Goal: Transaction & Acquisition: Purchase product/service

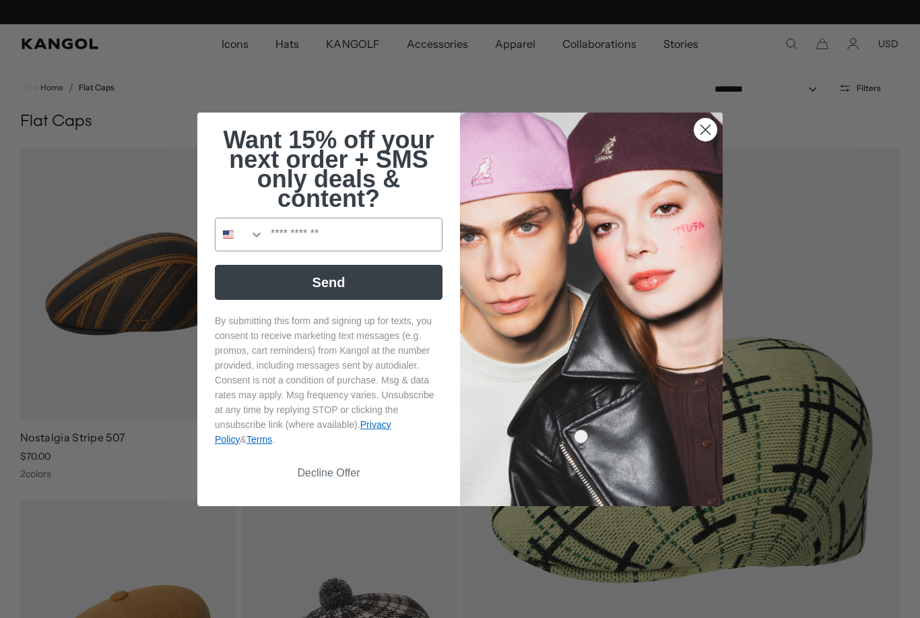
scroll to position [0, 278]
click at [307, 245] on input "Phone Number" at bounding box center [353, 234] width 178 height 32
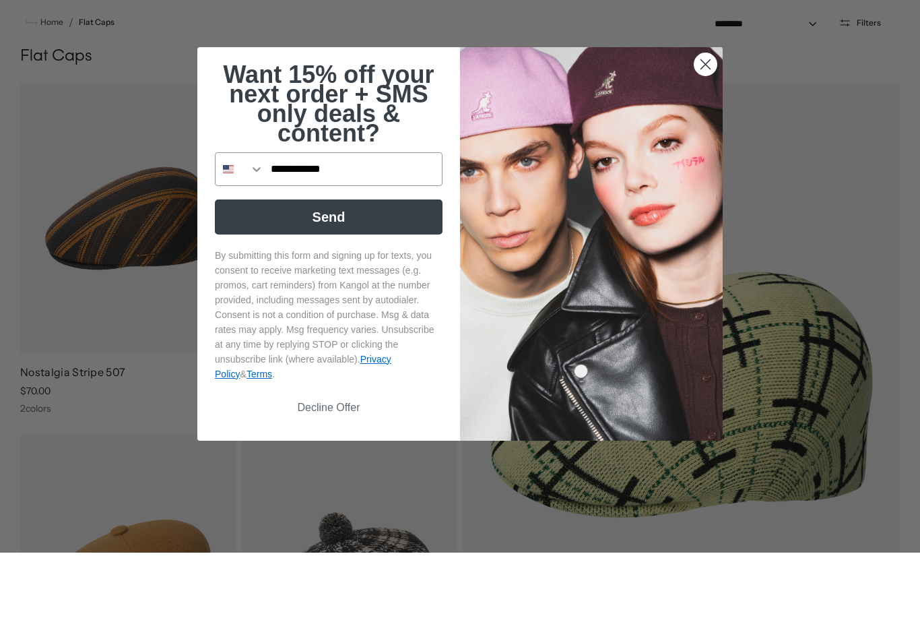
type input "**********"
click at [345, 265] on button "Send" at bounding box center [329, 282] width 228 height 35
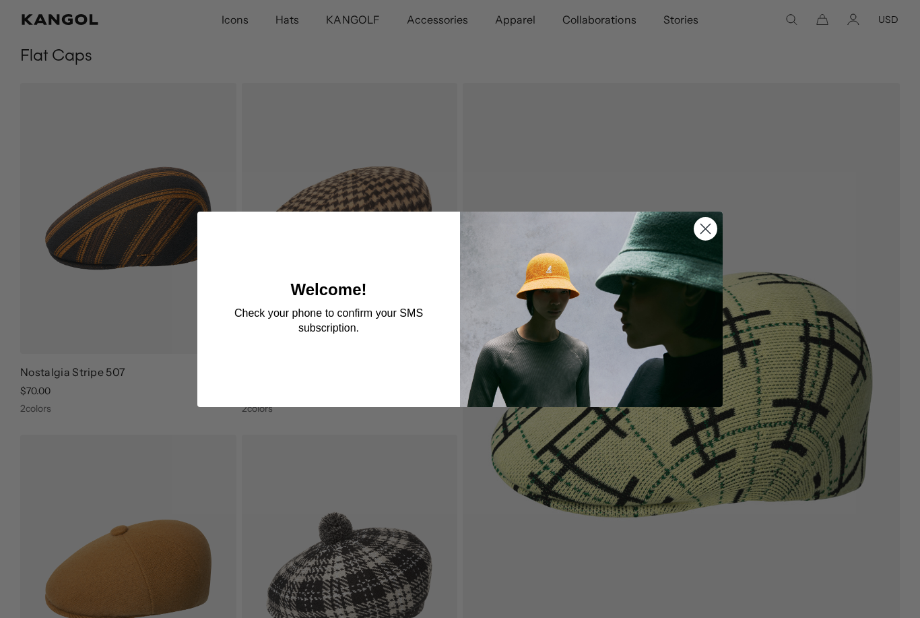
click at [706, 239] on circle "Close dialog" at bounding box center [706, 228] width 22 height 22
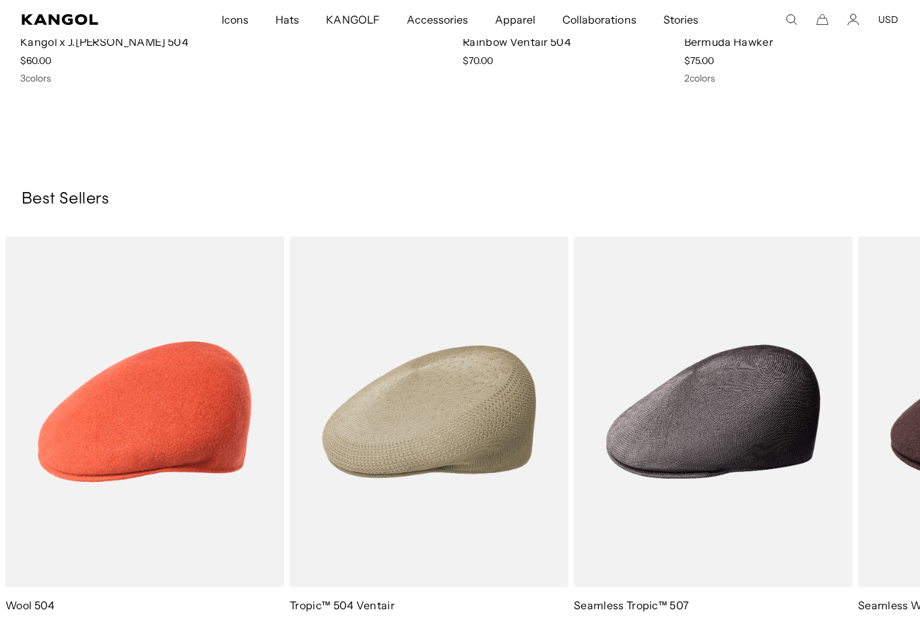
scroll to position [0, 0]
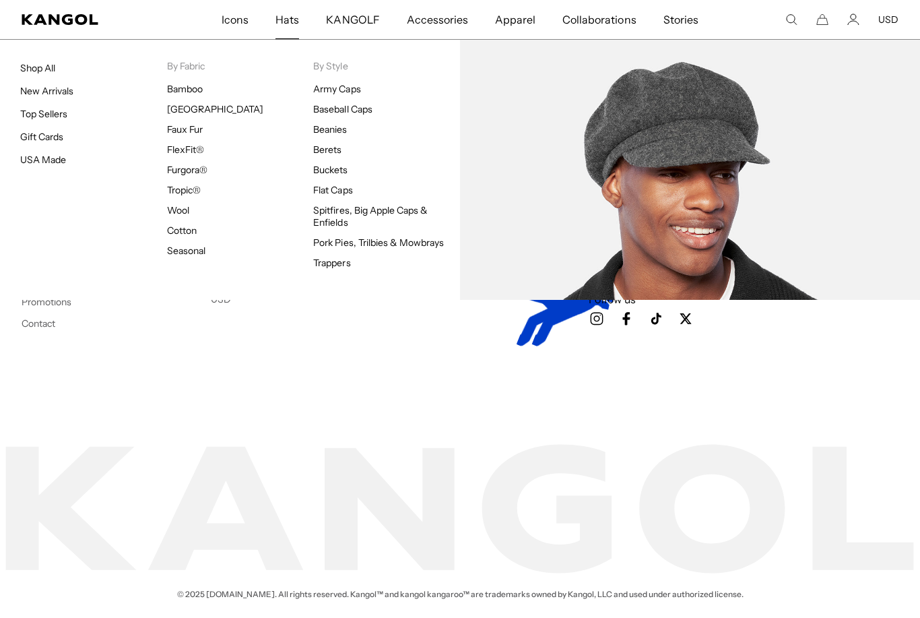
click at [349, 214] on link "Spitfires, Big Apple Caps & Enfields" at bounding box center [370, 216] width 115 height 24
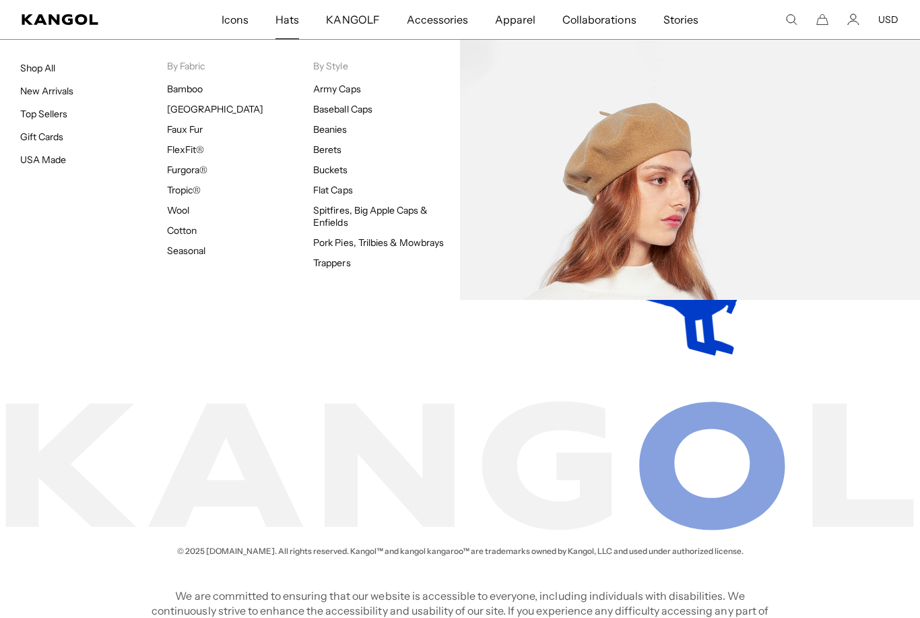
click at [331, 152] on link "Berets" at bounding box center [327, 150] width 28 height 12
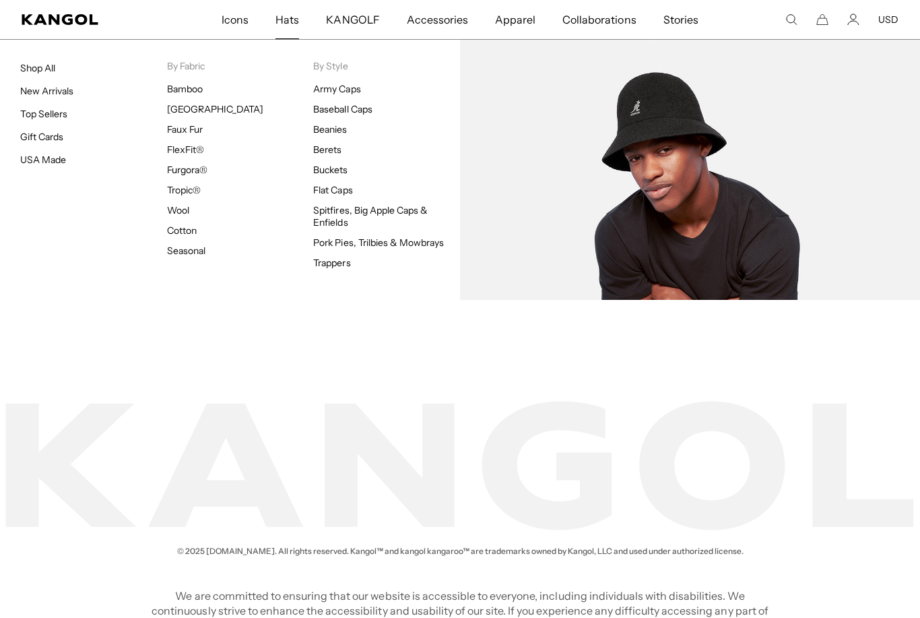
click at [685, 131] on img at bounding box center [690, 170] width 460 height 260
click at [682, 136] on img at bounding box center [690, 170] width 460 height 260
click at [676, 123] on img at bounding box center [690, 170] width 460 height 260
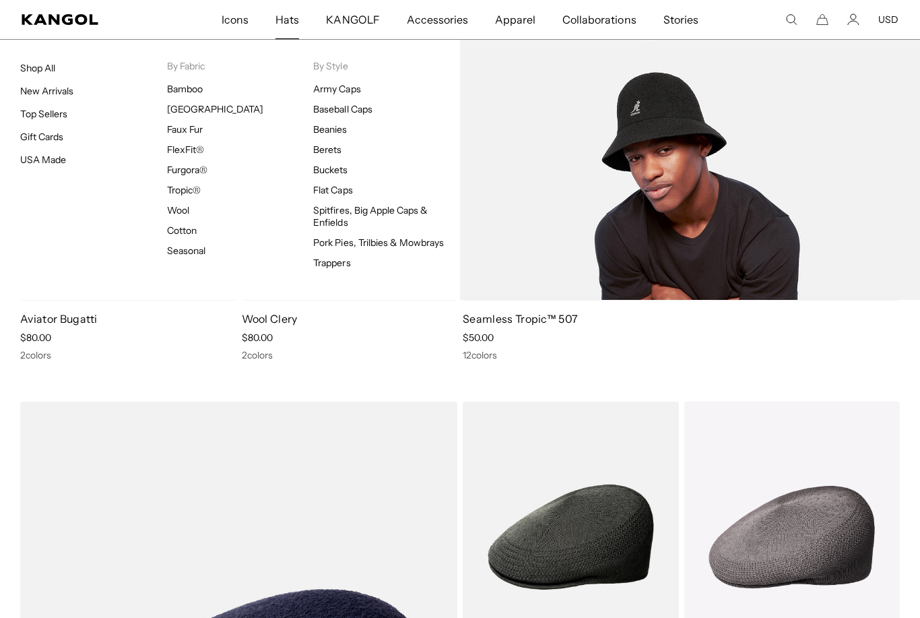
scroll to position [3285, 0]
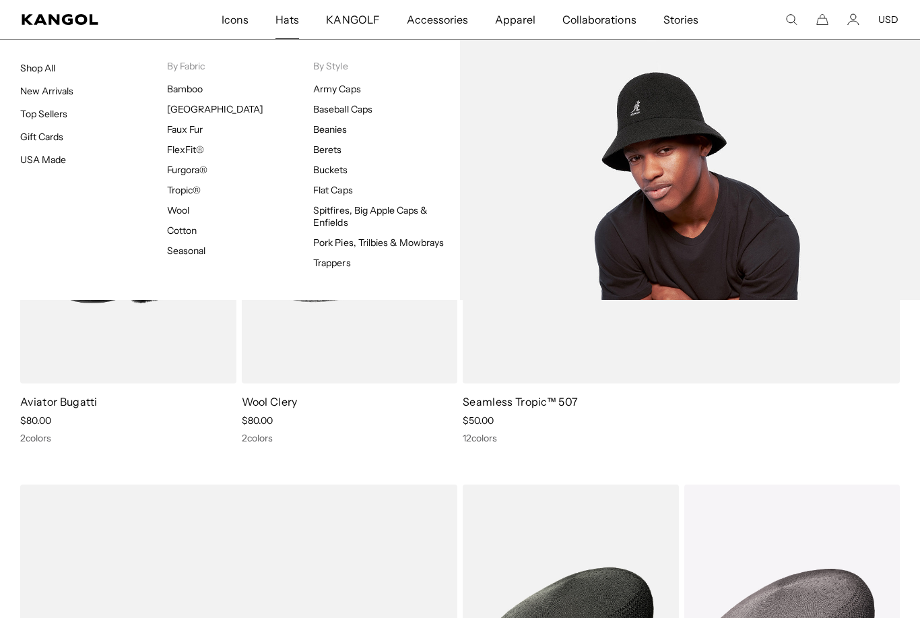
click at [694, 133] on img at bounding box center [690, 170] width 460 height 260
click at [194, 110] on link "[GEOGRAPHIC_DATA]" at bounding box center [215, 109] width 96 height 12
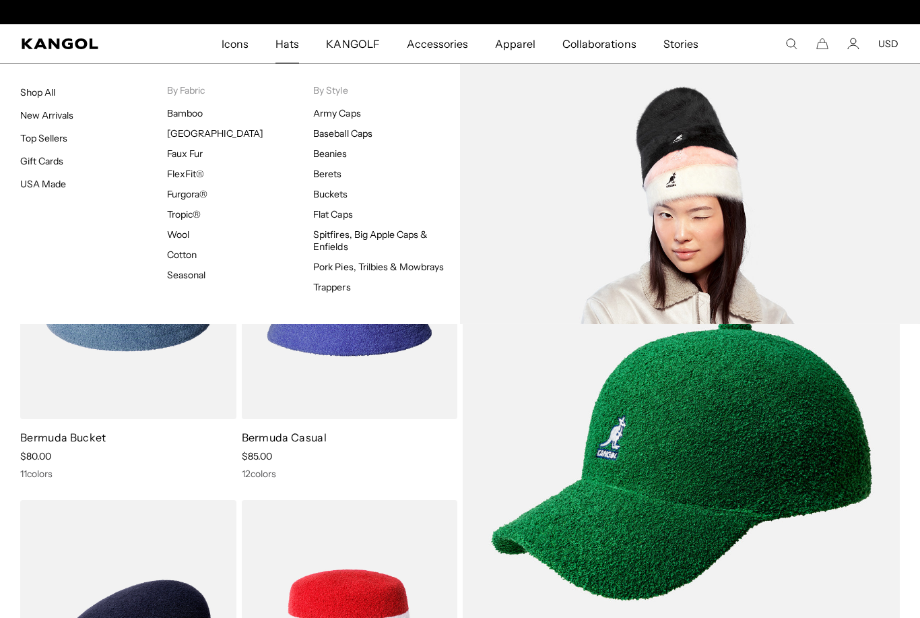
scroll to position [0, 278]
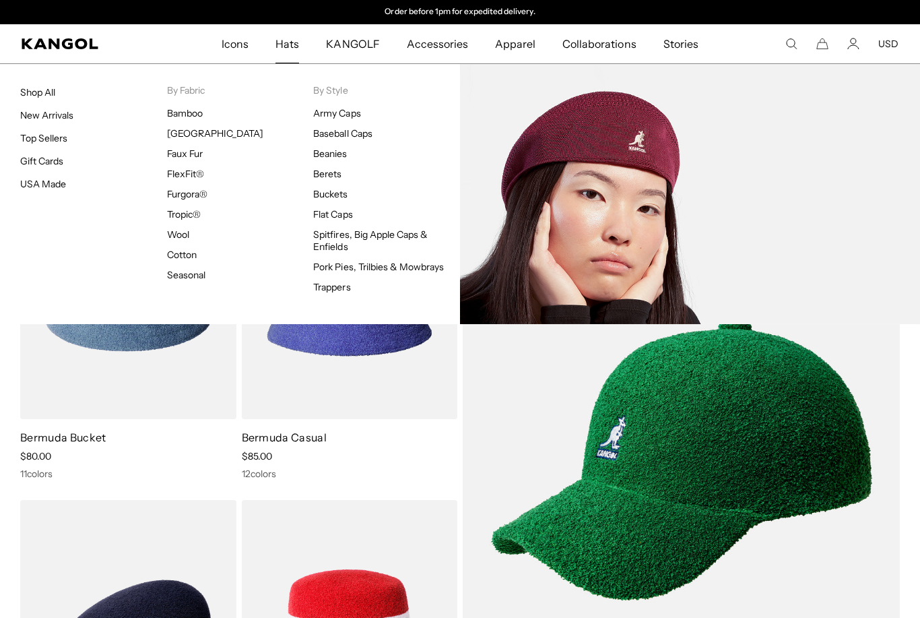
click at [189, 214] on link "Tropic®" at bounding box center [184, 214] width 34 height 12
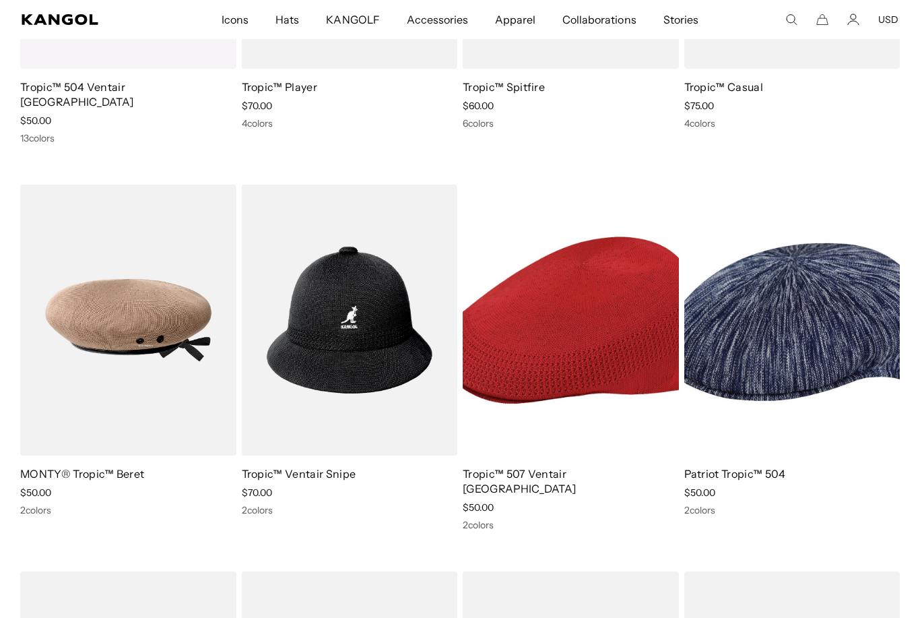
scroll to position [0, 278]
click at [0, 0] on img at bounding box center [0, 0] width 0 height 0
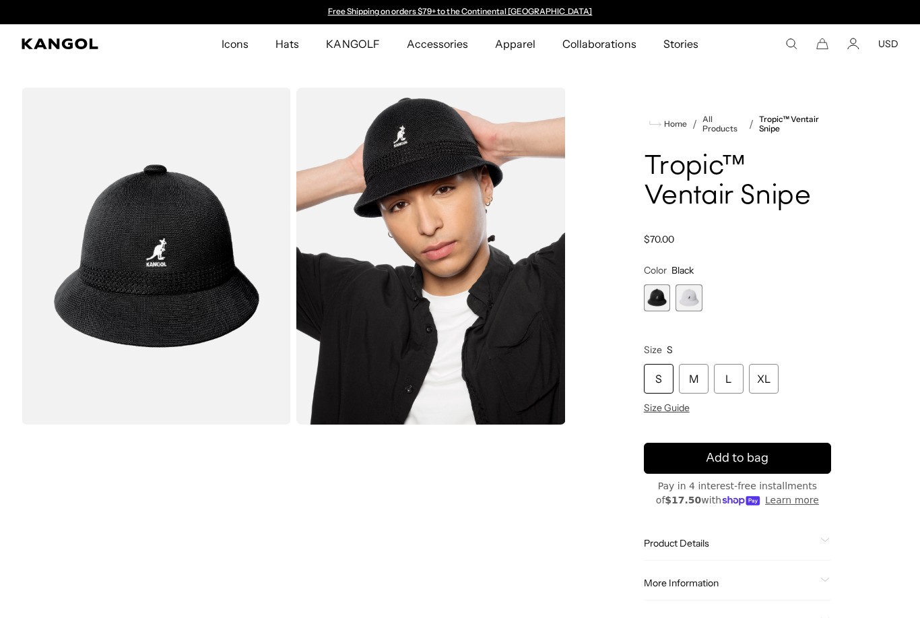
click at [703, 298] on span "2 of 2" at bounding box center [689, 297] width 27 height 27
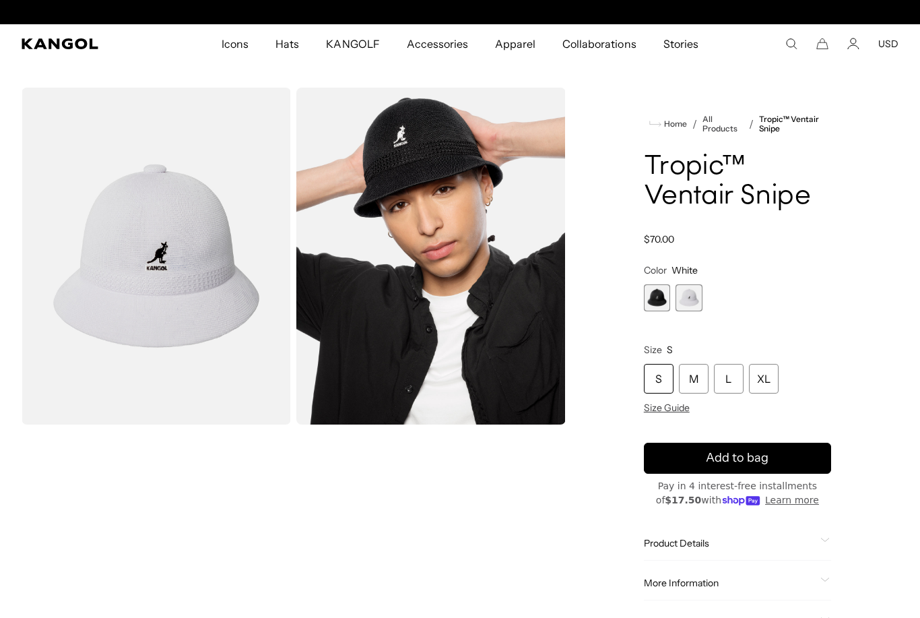
scroll to position [0, 278]
click at [663, 297] on span "1 of 2" at bounding box center [657, 297] width 27 height 27
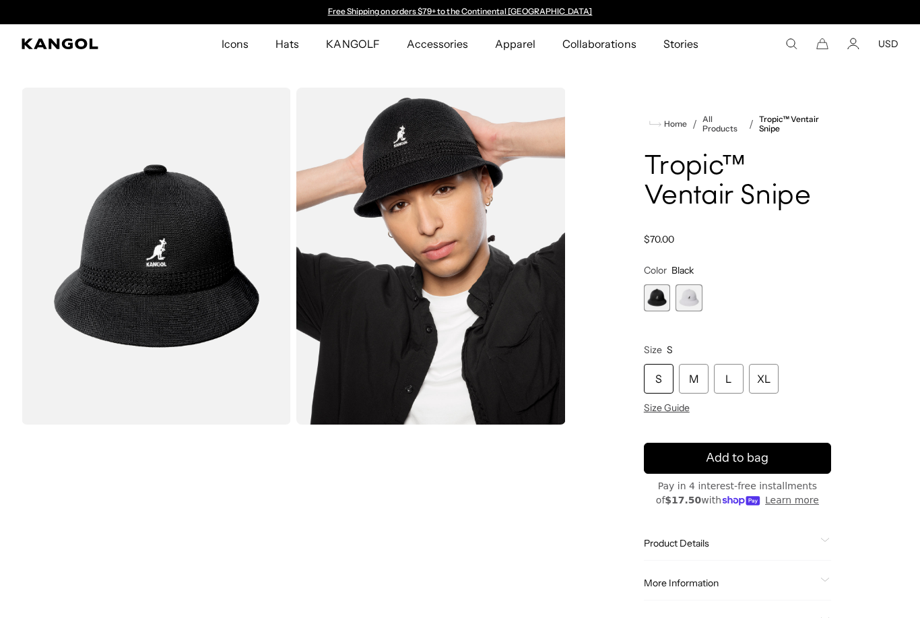
click at [668, 371] on div "S" at bounding box center [659, 379] width 30 height 30
click at [659, 375] on div "S" at bounding box center [659, 379] width 30 height 30
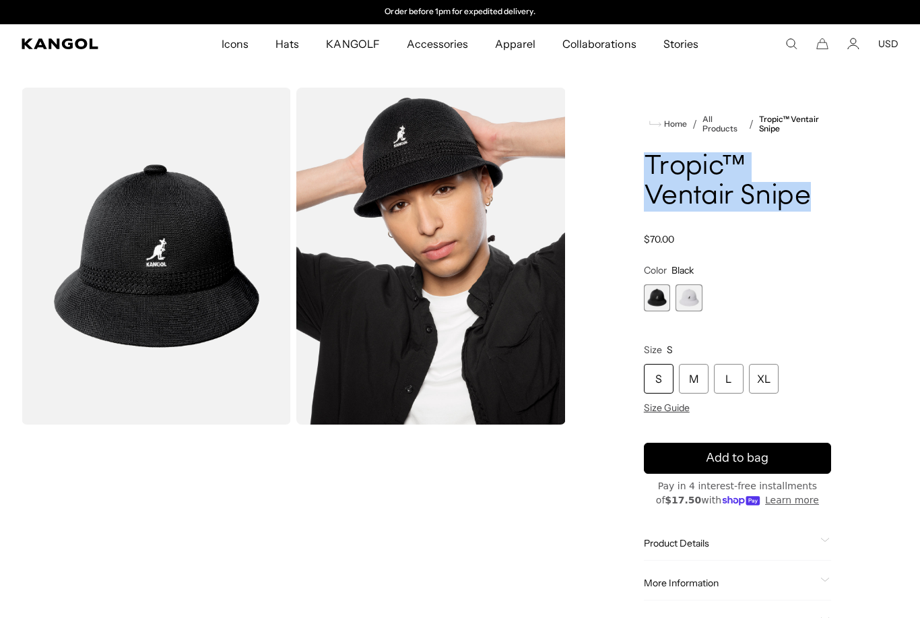
copy h1 "Tropic™ Ventair Snipe"
